Goal: Complete application form

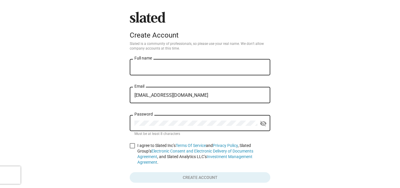
click at [143, 96] on input "abb.yexpert6@gmail.com" at bounding box center [199, 95] width 131 height 5
type input "abby.expert6@gmail.com"
click at [146, 66] on input "Full name" at bounding box center [199, 67] width 131 height 5
type input "[PERSON_NAME]"
click at [132, 146] on span at bounding box center [132, 145] width 5 height 5
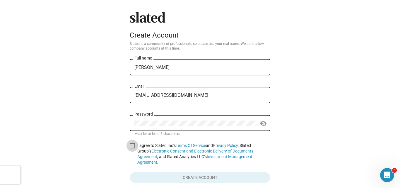
click at [132, 148] on input "I agree to Slated Inc’s Terms Of Service and Privacy Policy , Slated Group’s El…" at bounding box center [132, 148] width 0 height 0
checkbox input "true"
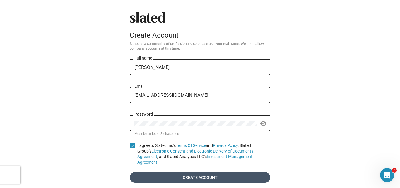
click at [146, 172] on span "Create account" at bounding box center [199, 177] width 131 height 11
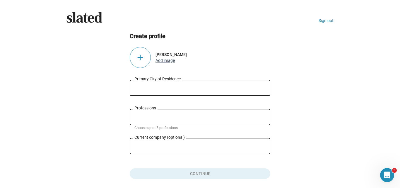
click at [168, 60] on button "Add image" at bounding box center [165, 60] width 19 height 5
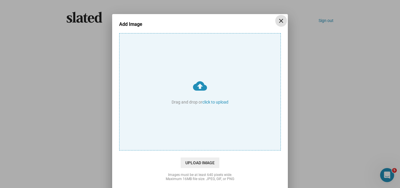
click at [207, 101] on input "cloud_upload Drag and drop or click to upload" at bounding box center [200, 91] width 161 height 117
type input "C:\fakepath\Screenshot 2025-09-25 210825.png"
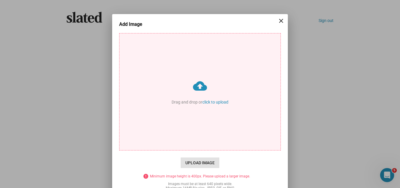
click at [191, 160] on span "Upload Image" at bounding box center [200, 162] width 39 height 11
click at [191, 150] on input "cloud_upload Drag and drop or click to upload" at bounding box center [200, 91] width 161 height 117
type input "C:\fakepath\b55b2955f3db5fc7.jpg"
click at [212, 100] on input "cloud_upload Drag and drop or click to upload" at bounding box center [200, 91] width 161 height 117
type input "C:\fakepath\93958617_175606298741370_r.png"
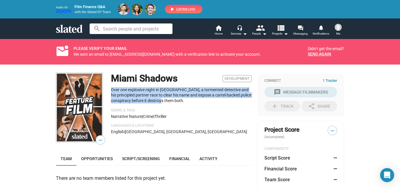
drag, startPoint x: 163, startPoint y: 103, endPoint x: 109, endPoint y: 89, distance: 55.8
click at [111, 89] on p "Over one explosive night in Miami, a tormented detective and his principled par…" at bounding box center [181, 95] width 141 height 16
copy p "Over one explosive night in Miami, a tormented detective and his principled par…"
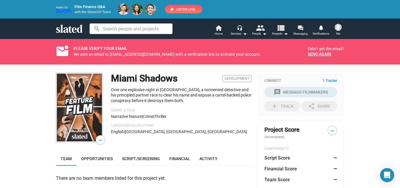
click at [179, 77] on div "Miami Shadows Development" at bounding box center [181, 79] width 141 height 12
click at [172, 78] on h1 "Miami Shadows" at bounding box center [144, 78] width 66 height 13
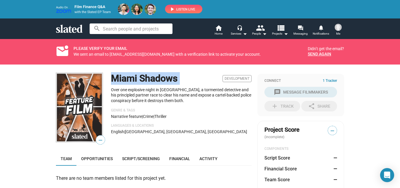
click at [172, 78] on h1 "Miami Shadows" at bounding box center [144, 78] width 66 height 13
copy h1 "Miami Shadows"
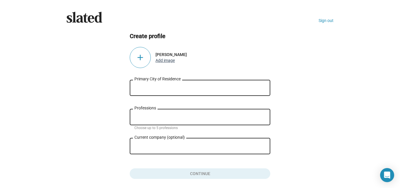
click at [159, 59] on button "Add image" at bounding box center [165, 60] width 19 height 5
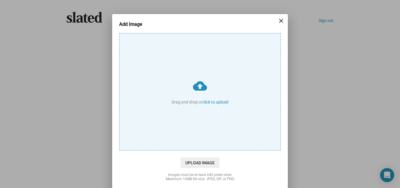
click at [205, 102] on input "cloud_upload Drag and drop or click to upload" at bounding box center [200, 91] width 161 height 117
type input "C:\fakepath\Screenshot 2025-09-25 210825.png"
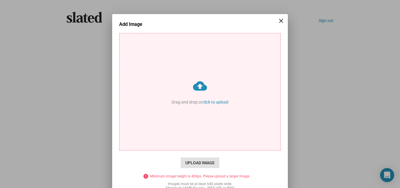
click at [207, 161] on span "Upload Image" at bounding box center [200, 162] width 39 height 11
click at [207, 150] on input "cloud_upload Drag and drop or click to upload" at bounding box center [200, 91] width 161 height 117
type input "C:\fakepath\93958617_175606298741370_r.png"
